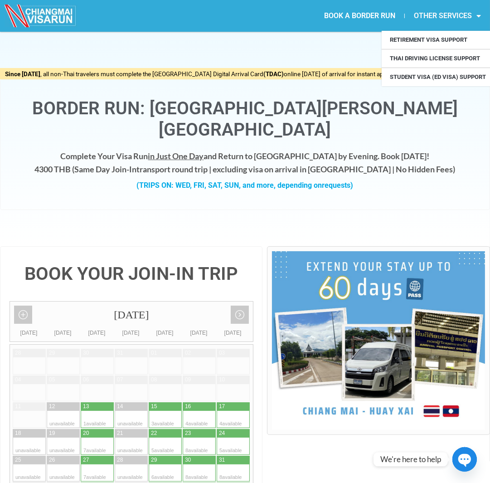
click at [443, 15] on link "OTHER SERVICES" at bounding box center [447, 15] width 85 height 21
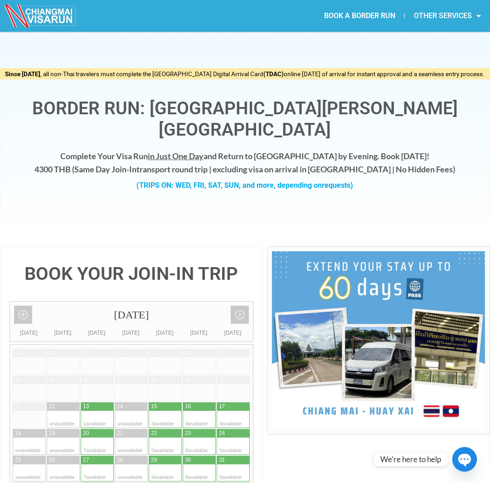
click at [443, 15] on link "OTHER SERVICES" at bounding box center [447, 15] width 85 height 21
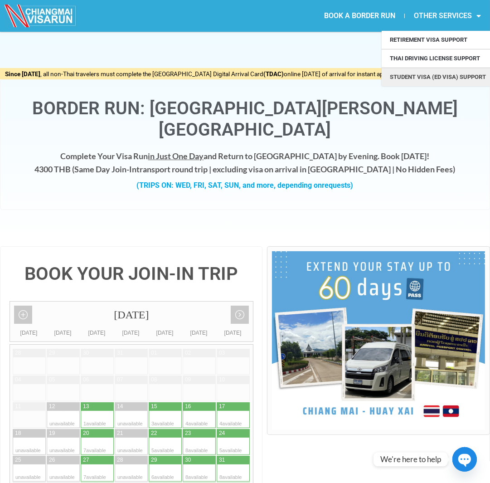
click at [447, 74] on link "Student Visa (ED Visa) Support" at bounding box center [436, 77] width 109 height 18
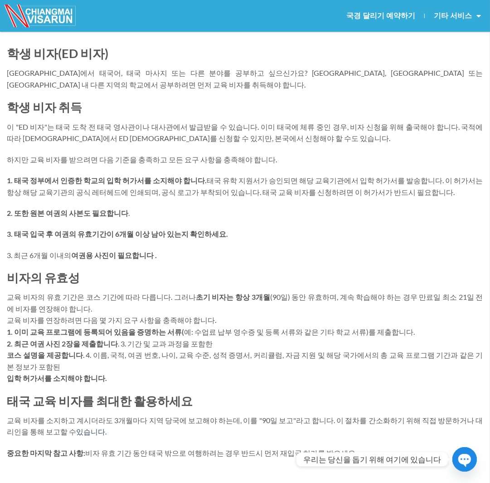
click at [247, 251] on p "3. 최근 6개월 이내의 여권용 사진이 필요합니다 ." at bounding box center [245, 255] width 476 height 12
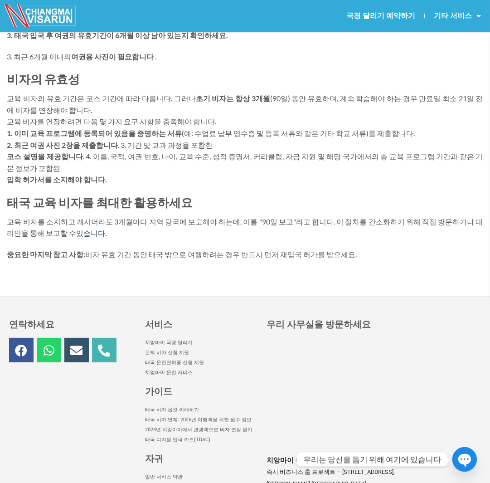
scroll to position [174, 0]
